Goal: Information Seeking & Learning: Learn about a topic

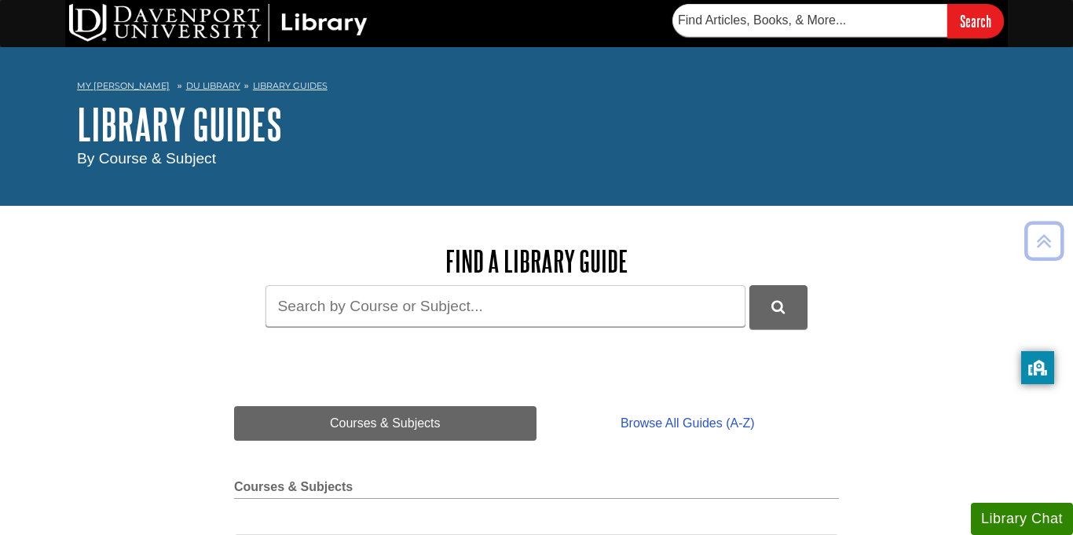
scroll to position [7, 0]
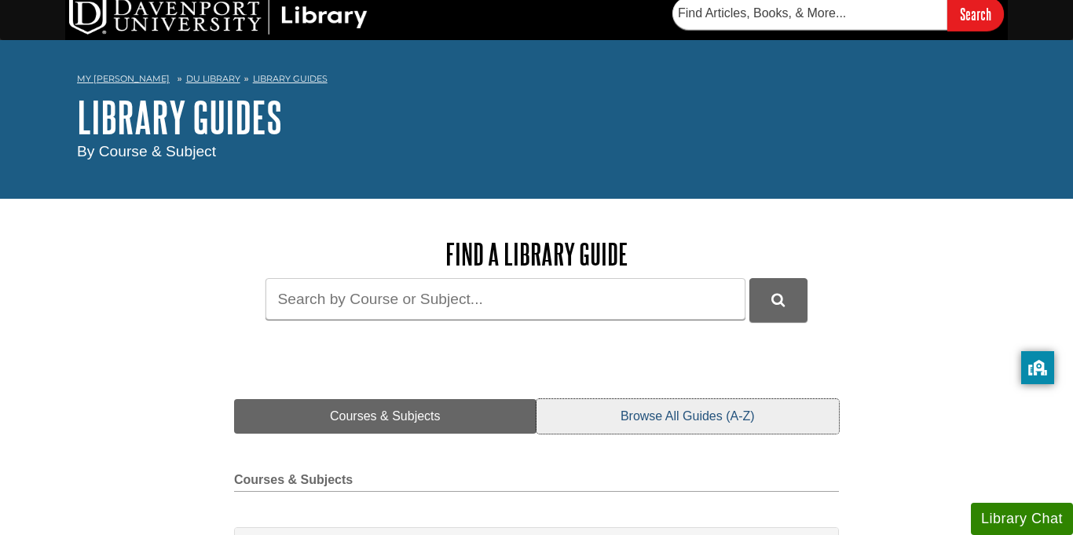
click at [673, 413] on link "Browse All Guides (A-Z)" at bounding box center [688, 416] width 303 height 35
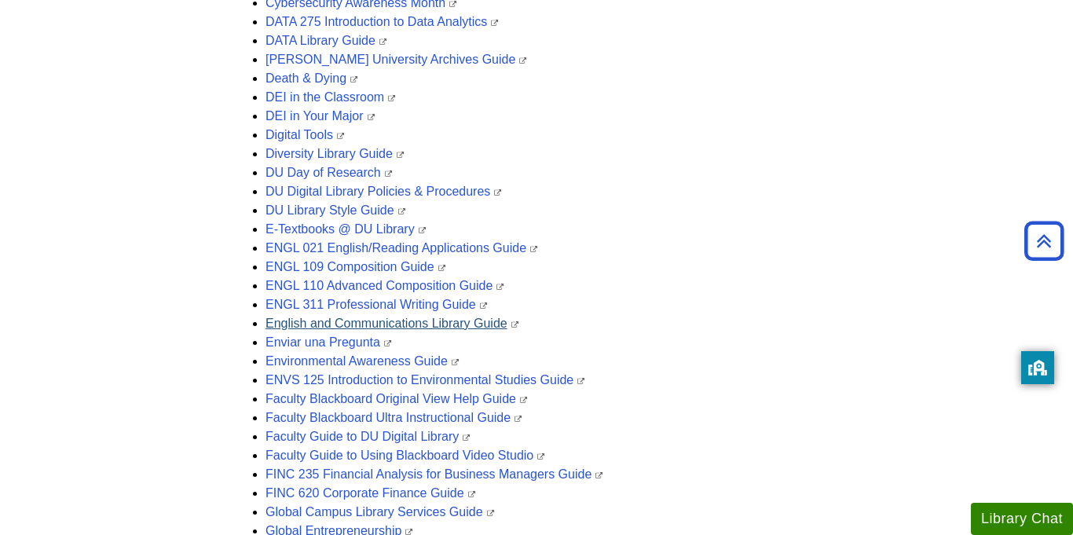
scroll to position [1352, 0]
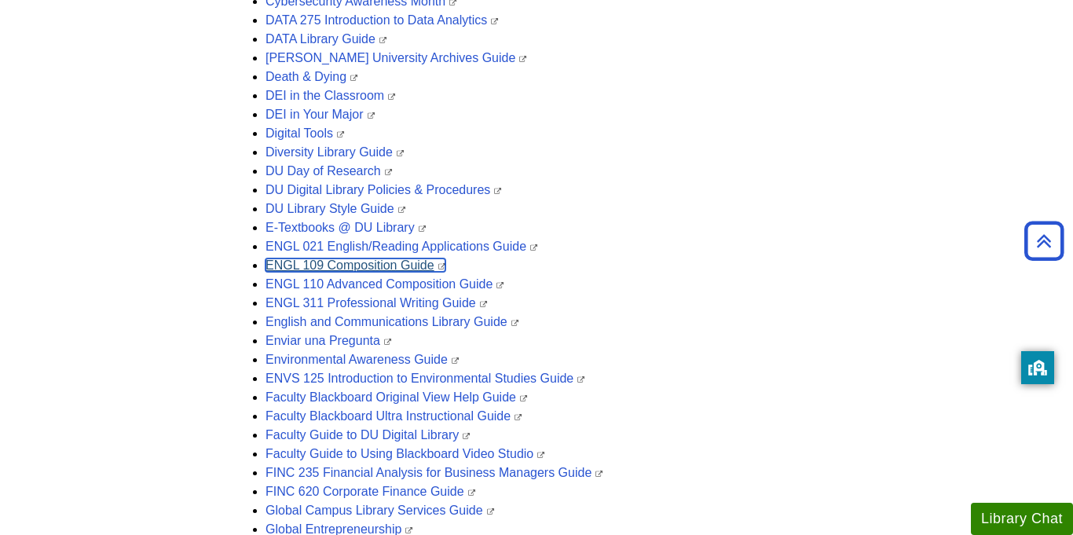
click at [318, 269] on link "ENGL 109 Composition Guide" at bounding box center [356, 265] width 180 height 13
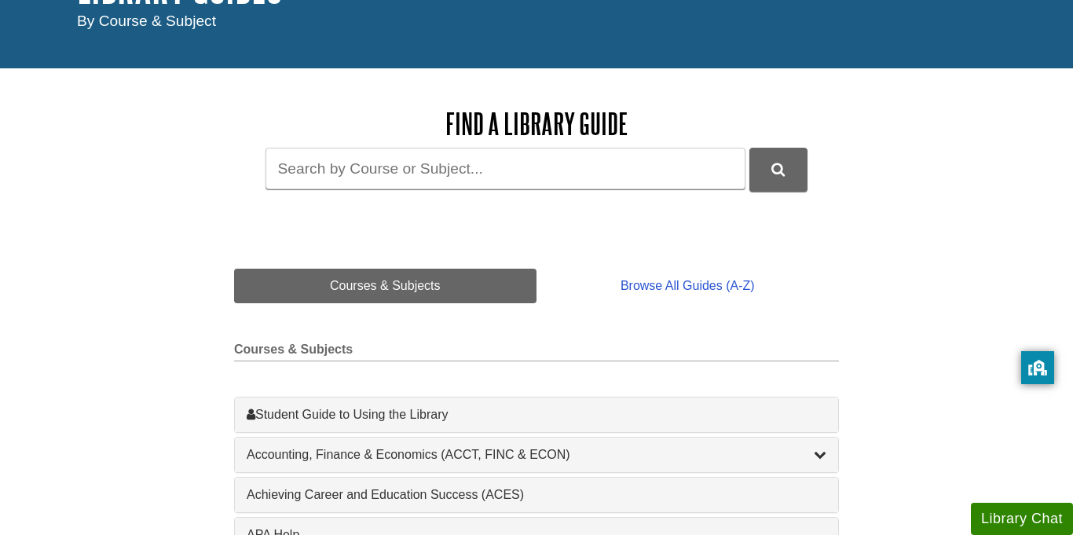
scroll to position [136, 0]
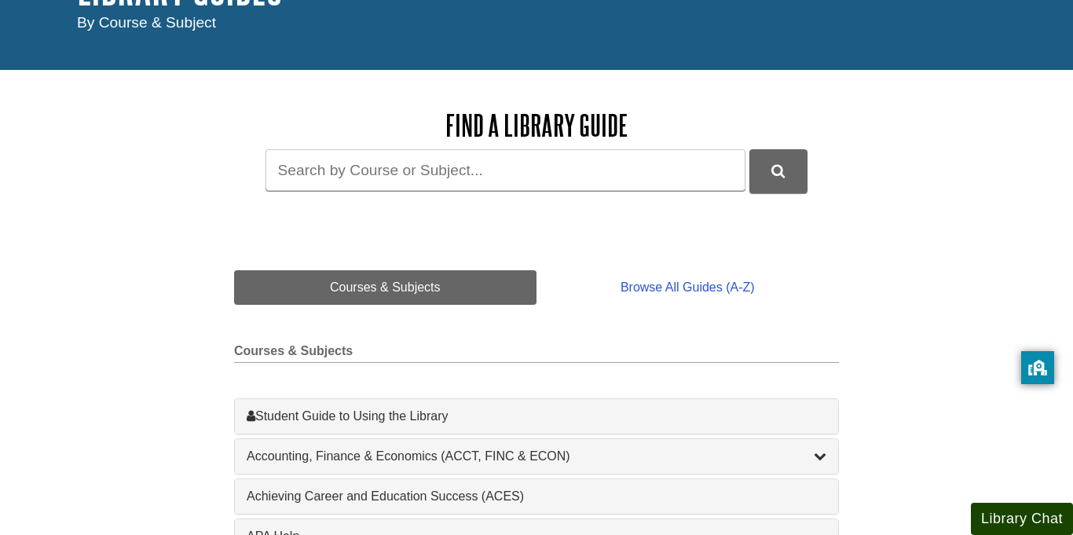
click at [987, 517] on button "Library Chat" at bounding box center [1022, 519] width 102 height 32
click at [996, 512] on button "Library Chat" at bounding box center [1022, 519] width 102 height 32
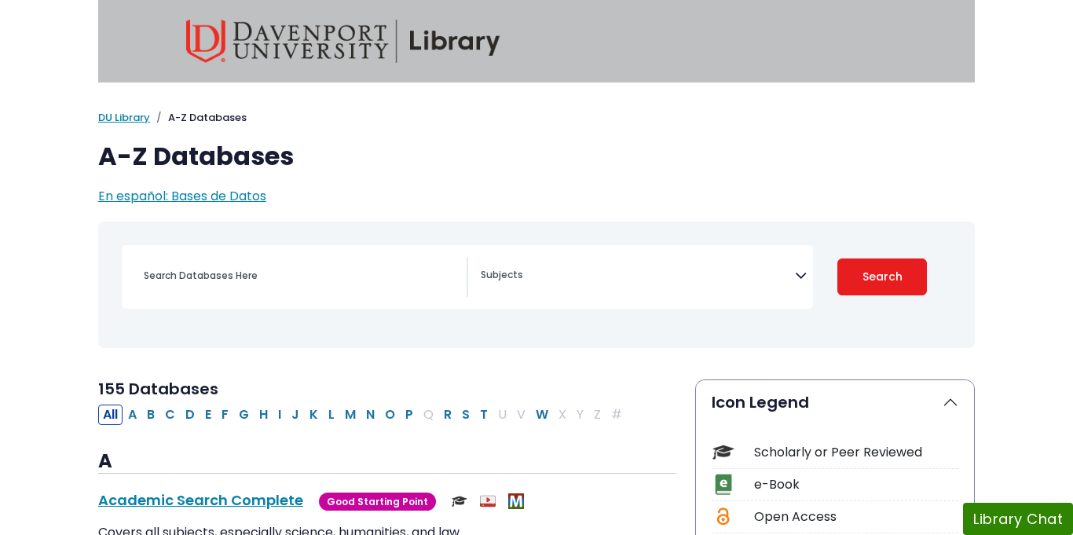
select select "Database Subject Filter"
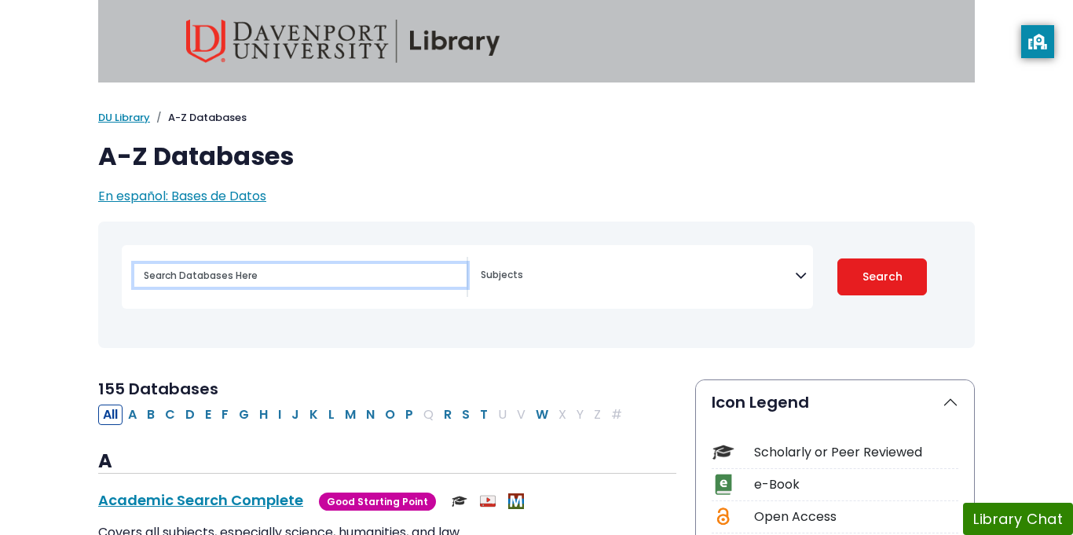
click at [333, 275] on input "Search database by title or keyword" at bounding box center [300, 275] width 332 height 23
type input "search engines"
click at [838, 259] on button "Search" at bounding box center [883, 277] width 90 height 37
select select "Database Subject Filter"
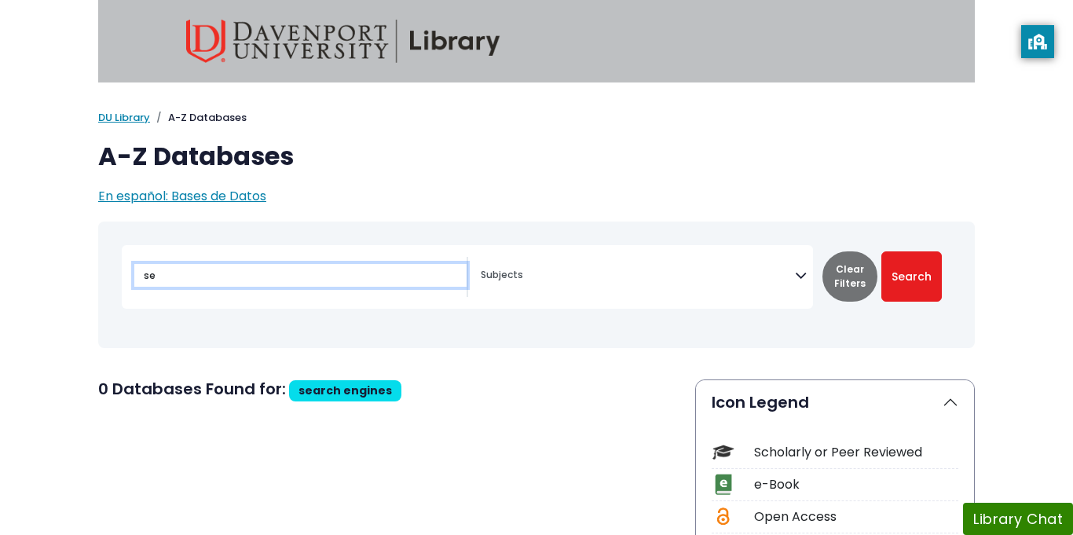
type input "s"
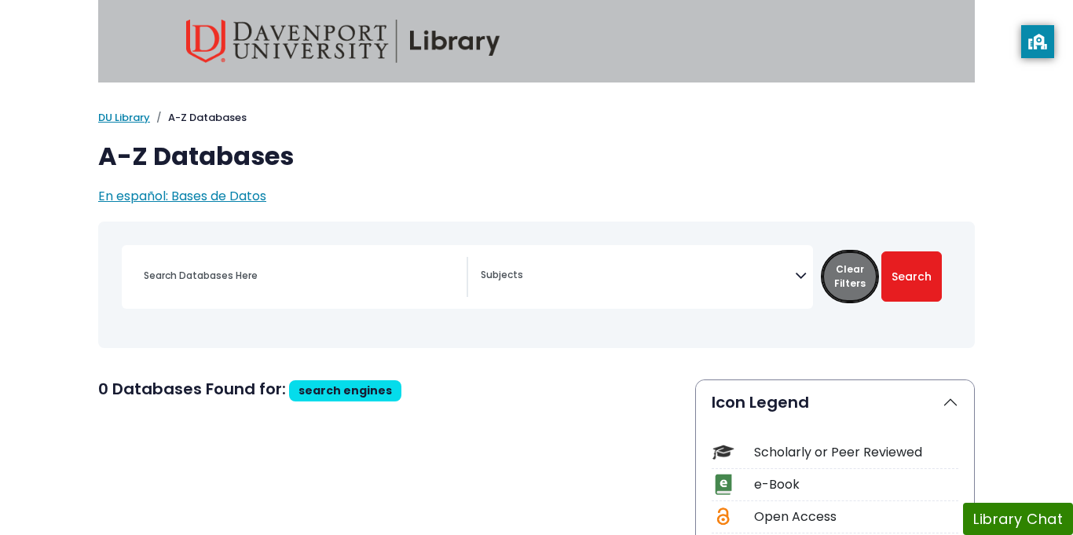
click at [842, 285] on button "Clear Filters" at bounding box center [850, 276] width 55 height 50
select select "Database Subject Filter"
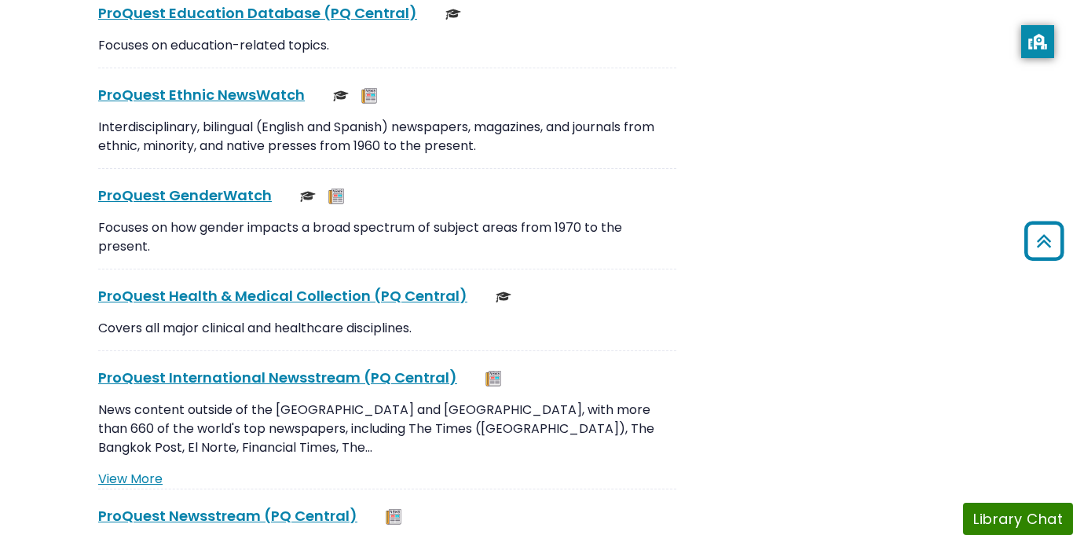
scroll to position [12775, 0]
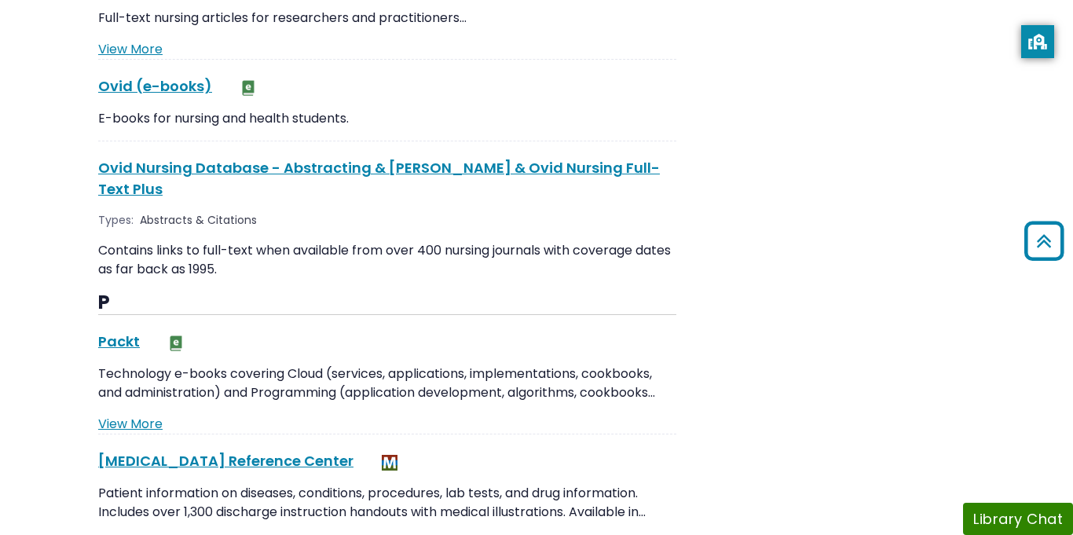
click at [655, 450] on div "Patient Education Reference Center This link opens in a new window Patient info…" at bounding box center [387, 502] width 578 height 104
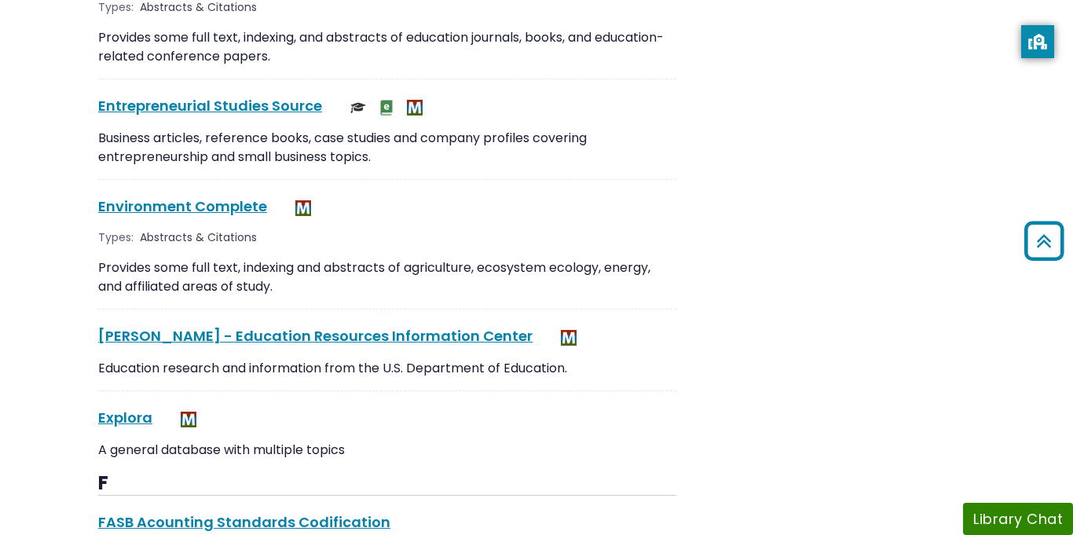
scroll to position [2648, 0]
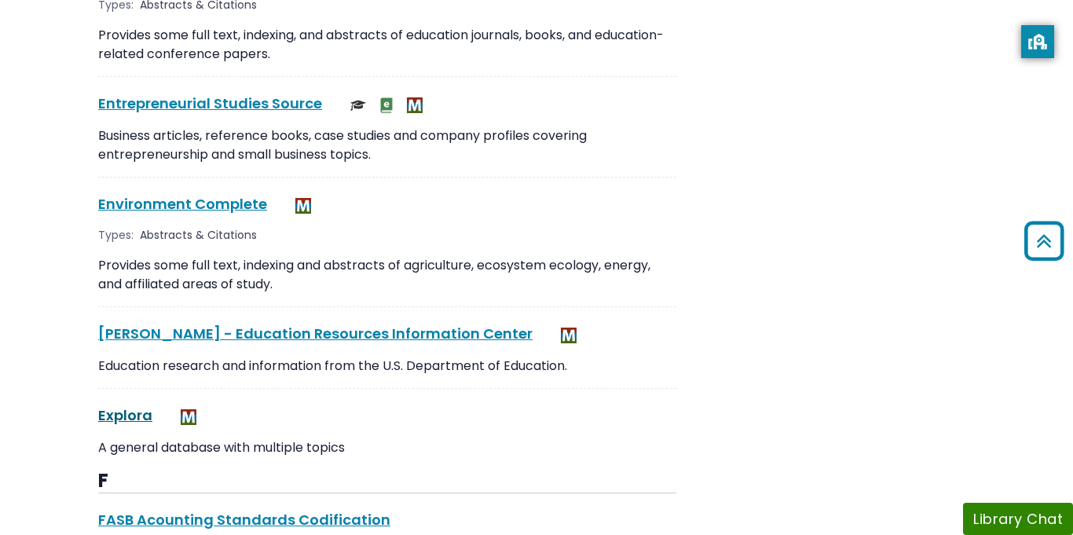
click at [110, 407] on link "Explora This link opens in a new window" at bounding box center [125, 415] width 54 height 20
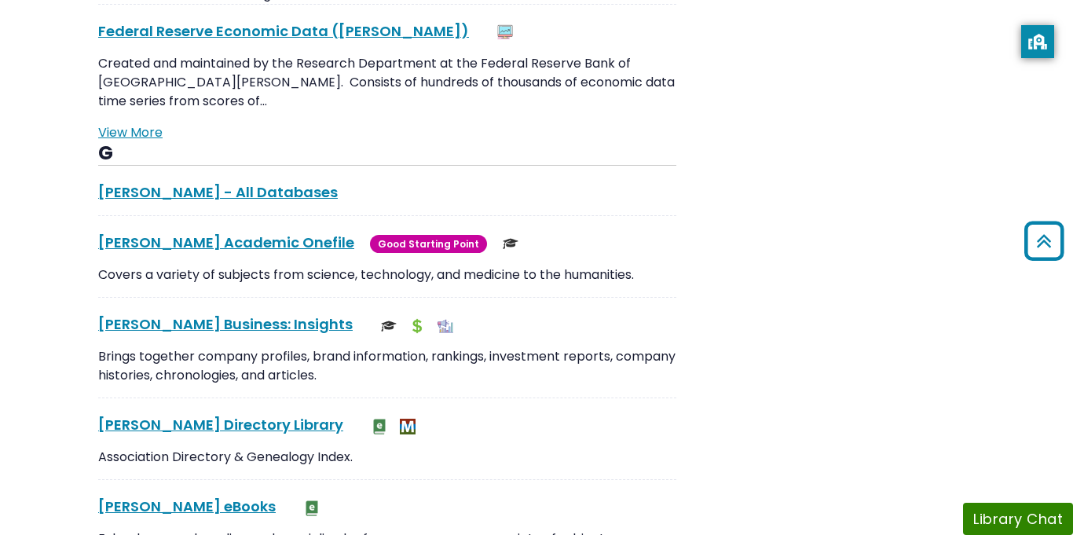
scroll to position [3206, 0]
click at [183, 182] on link "Gale - All Databases This link opens in a new window" at bounding box center [218, 192] width 240 height 20
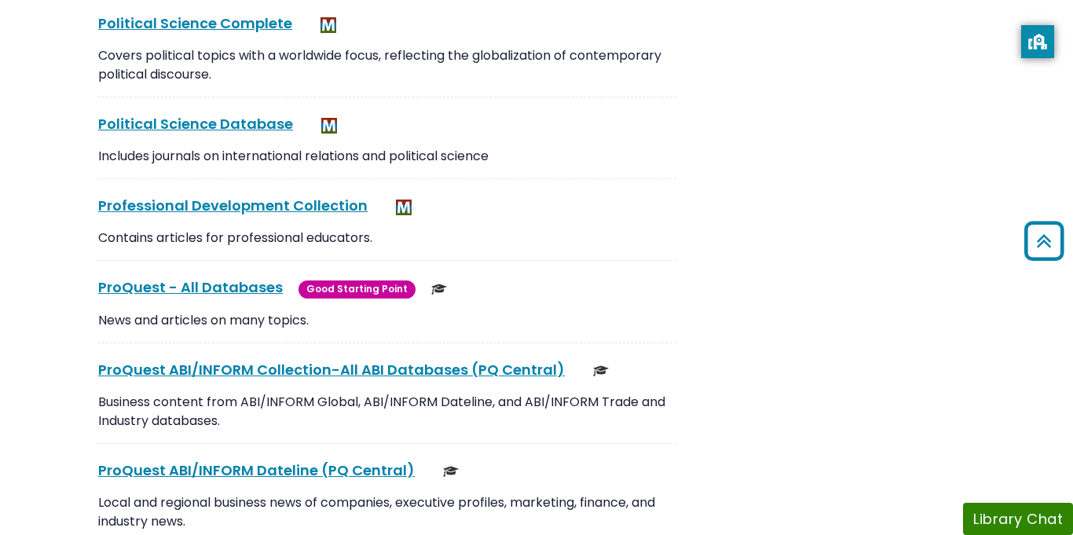
scroll to position [11383, 0]
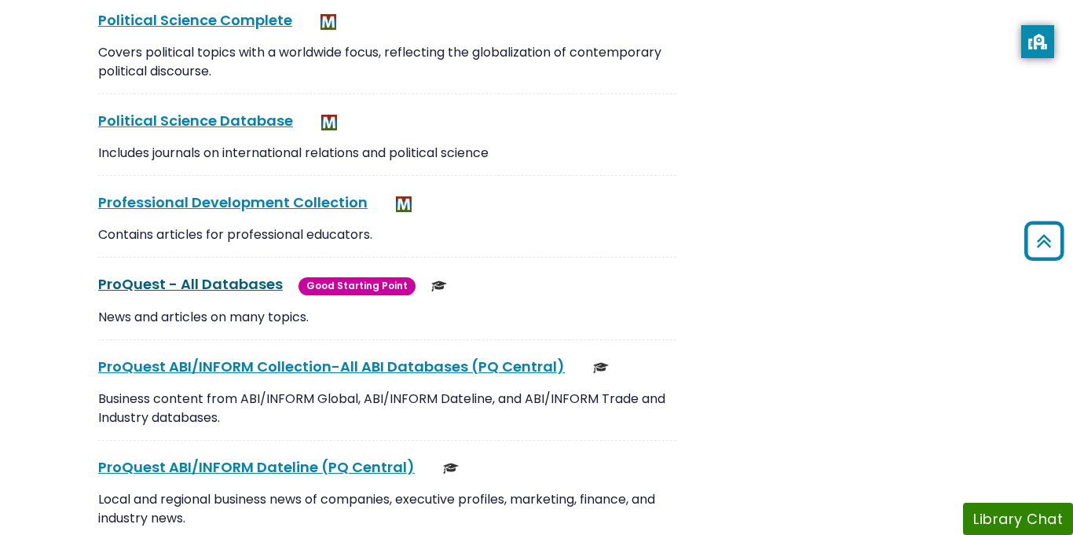
click at [190, 274] on link "ProQuest - All Databases This link opens in a new window" at bounding box center [190, 284] width 185 height 20
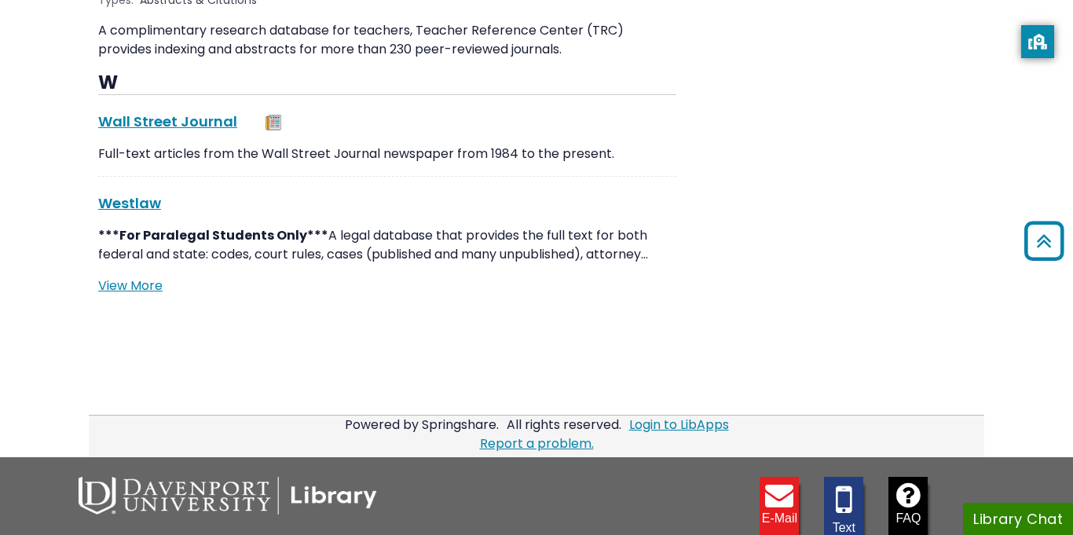
scroll to position [15247, 0]
click at [138, 277] on link "View More" at bounding box center [130, 286] width 64 height 18
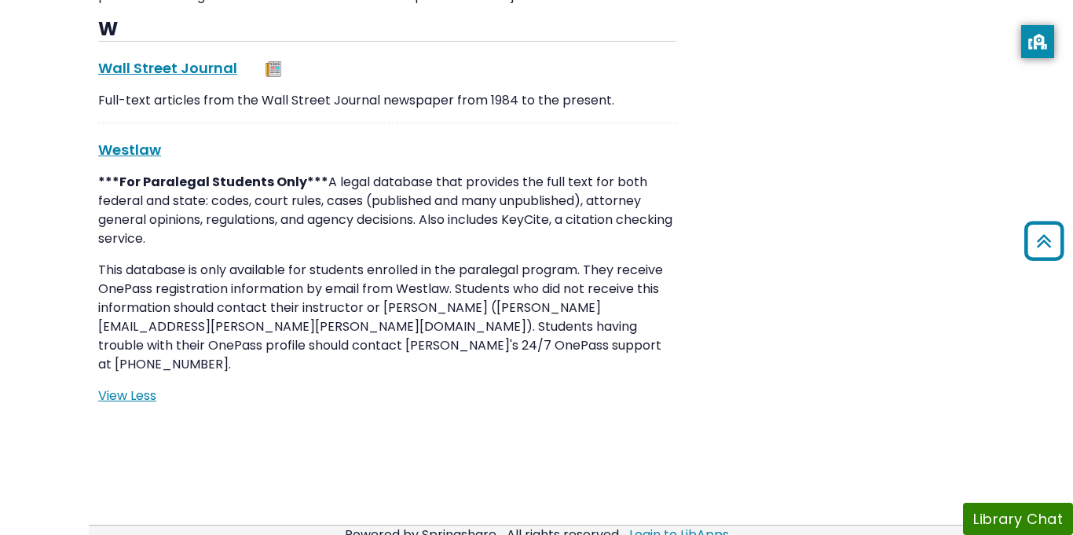
scroll to position [15301, 0]
click at [126, 139] on link "Westlaw This link opens in a new window" at bounding box center [129, 149] width 63 height 20
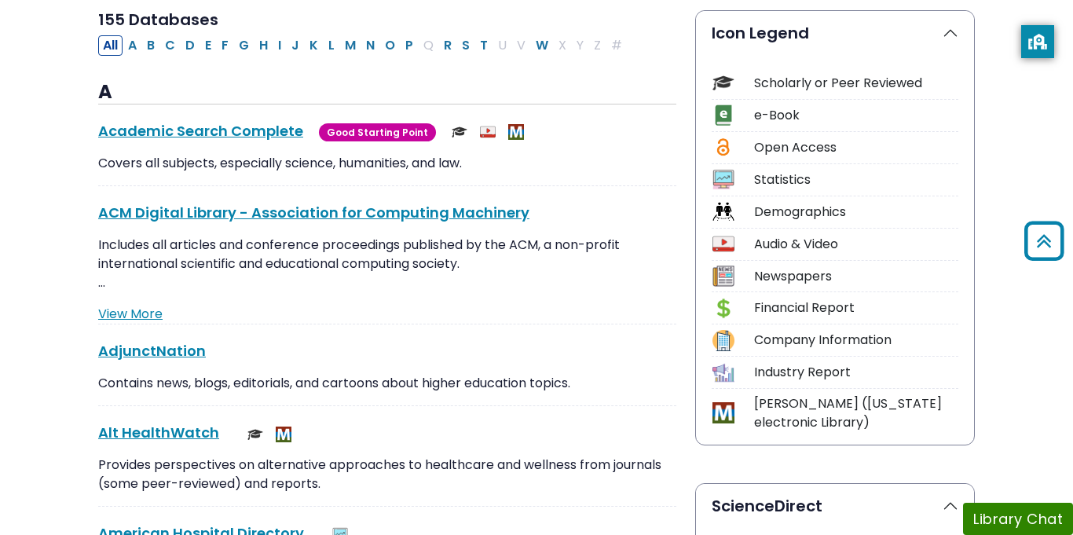
scroll to position [368, 0]
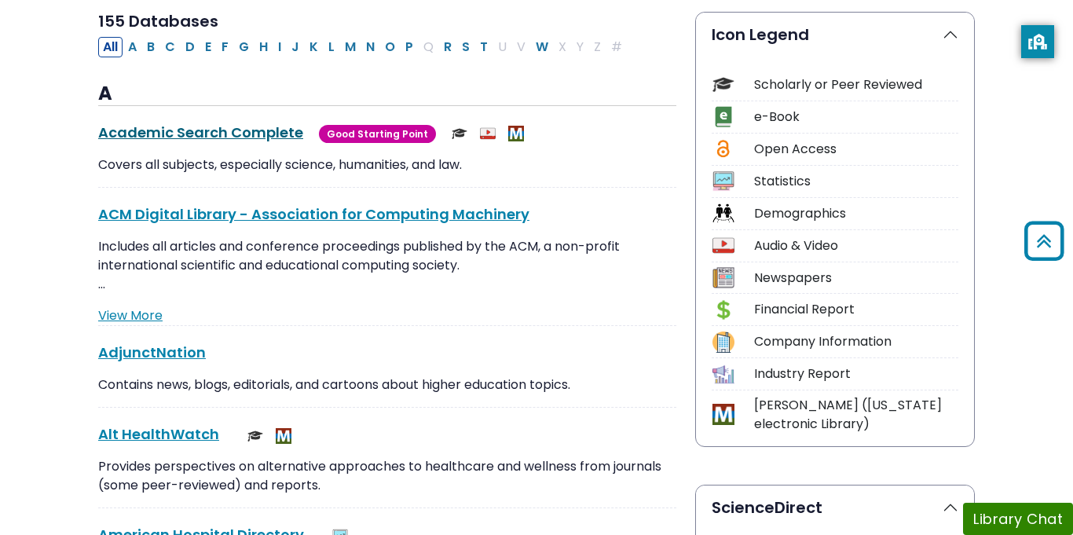
click at [231, 133] on link "Academic Search Complete This link opens in a new window" at bounding box center [200, 133] width 205 height 20
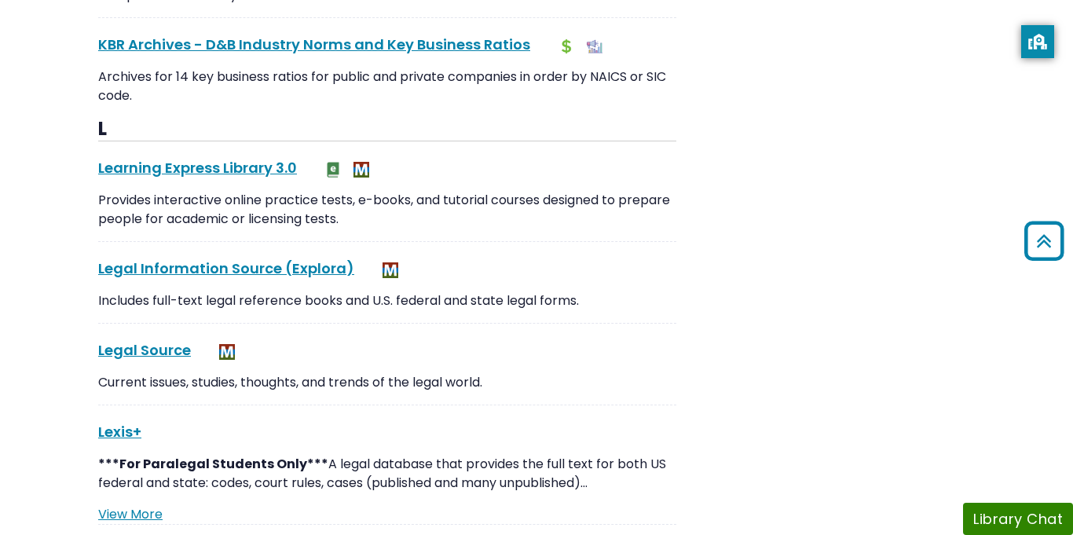
scroll to position [8757, 0]
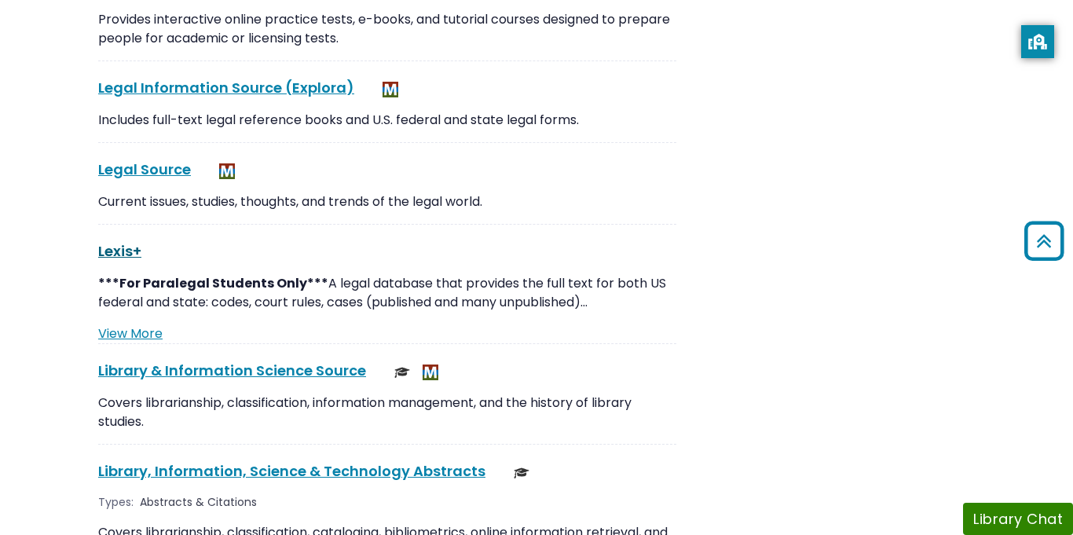
click at [110, 241] on link "Lexis+ This link opens in a new window" at bounding box center [119, 251] width 43 height 20
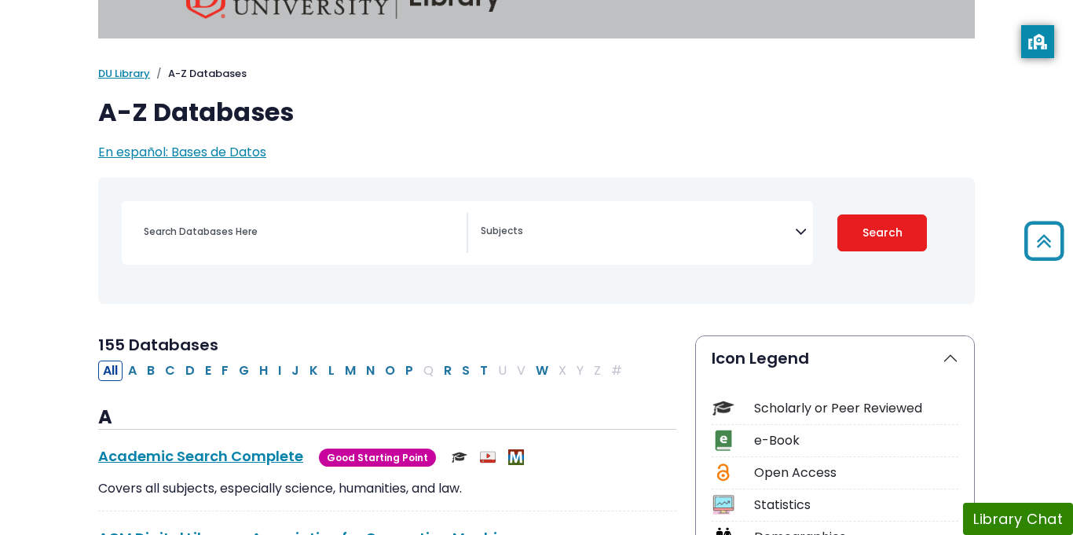
scroll to position [0, 0]
